Goal: Task Accomplishment & Management: Manage account settings

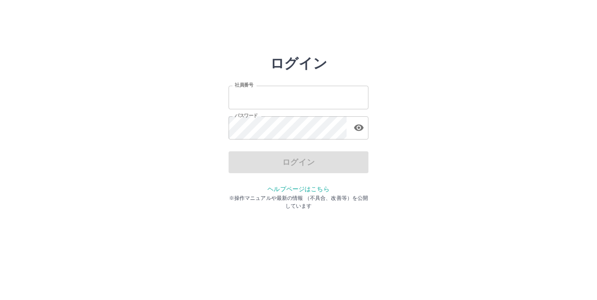
type input "*******"
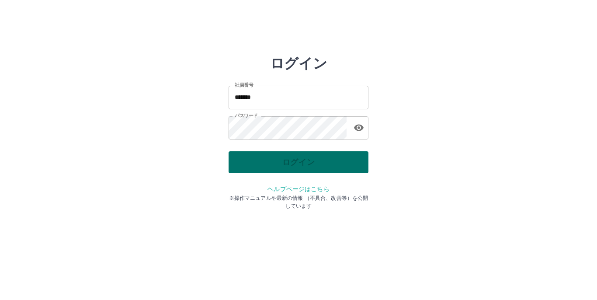
click at [303, 171] on div "ログイン" at bounding box center [299, 162] width 140 height 22
click at [300, 168] on button "ログイン" at bounding box center [299, 162] width 140 height 22
